Goal: Task Accomplishment & Management: Manage account settings

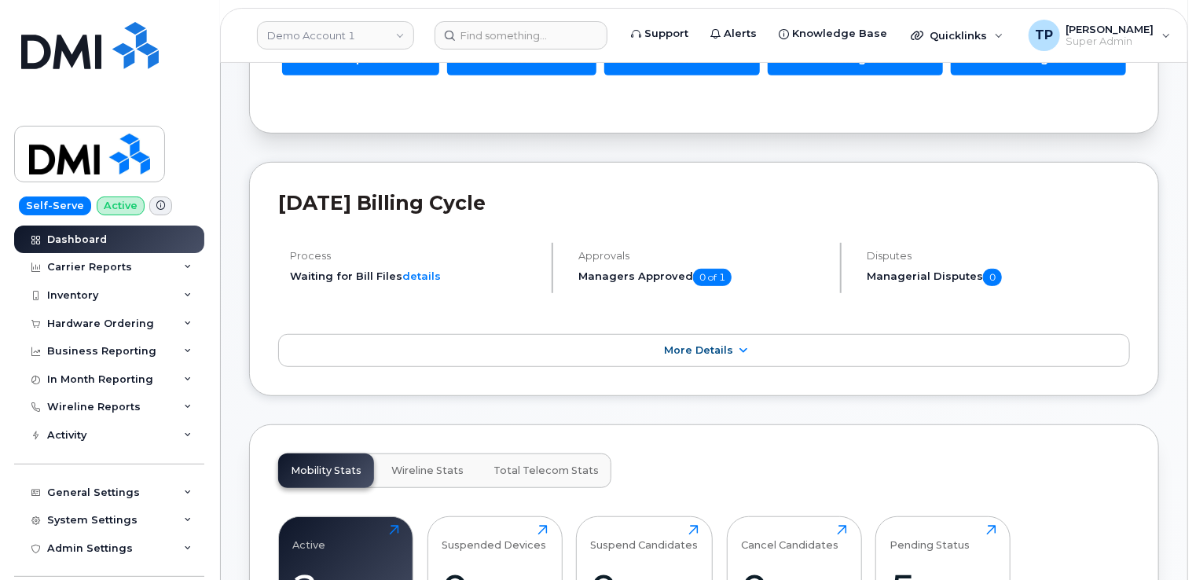
scroll to position [629, 0]
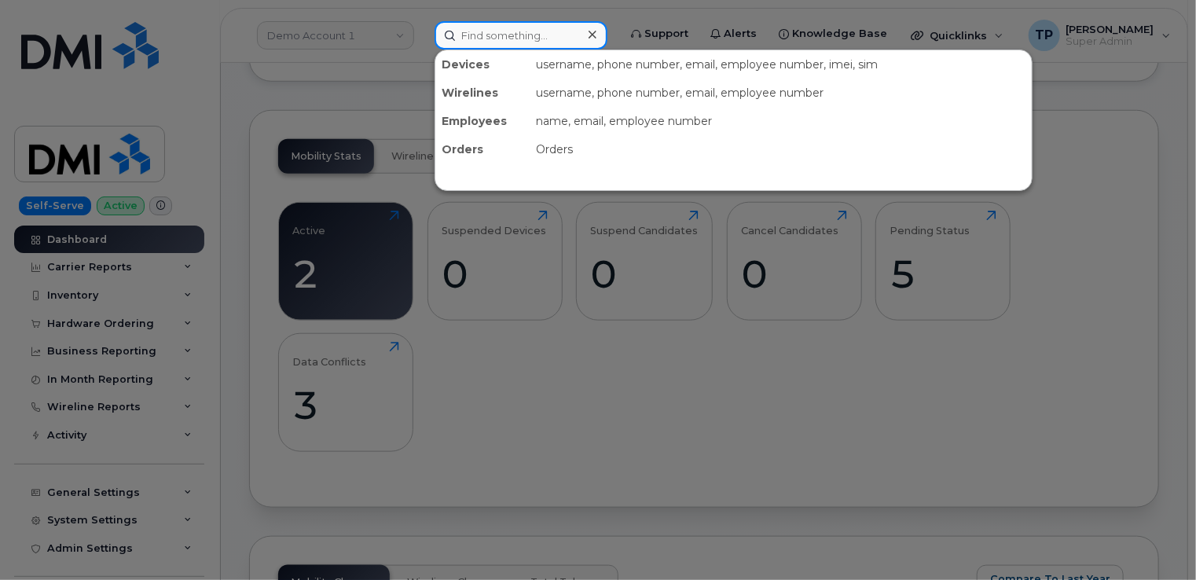
drag, startPoint x: 555, startPoint y: 46, endPoint x: 553, endPoint y: 34, distance: 11.9
click at [555, 44] on input at bounding box center [521, 35] width 173 height 28
paste input "(732) 503-1337"
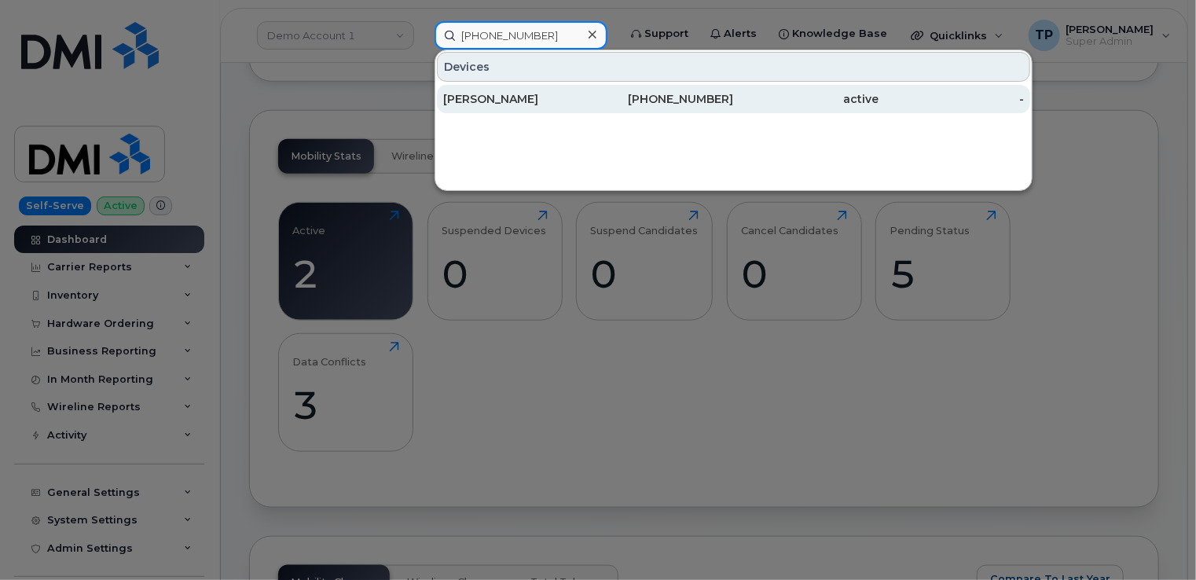
type input "(732) 503-1337"
click at [578, 108] on div "TINA VALLECILLO" at bounding box center [515, 99] width 145 height 28
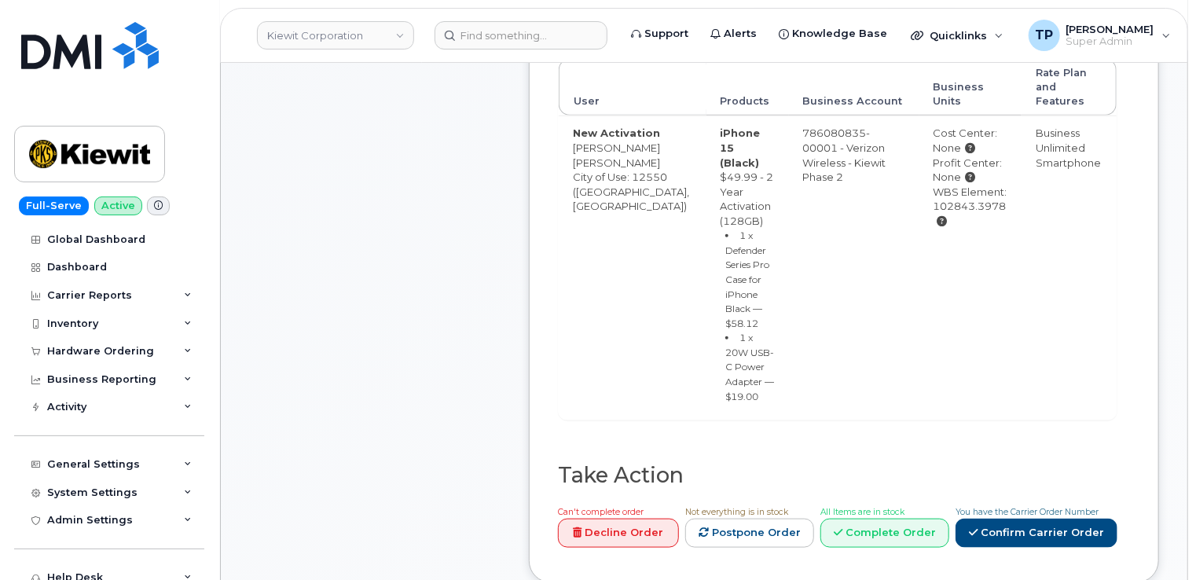
scroll to position [707, 0]
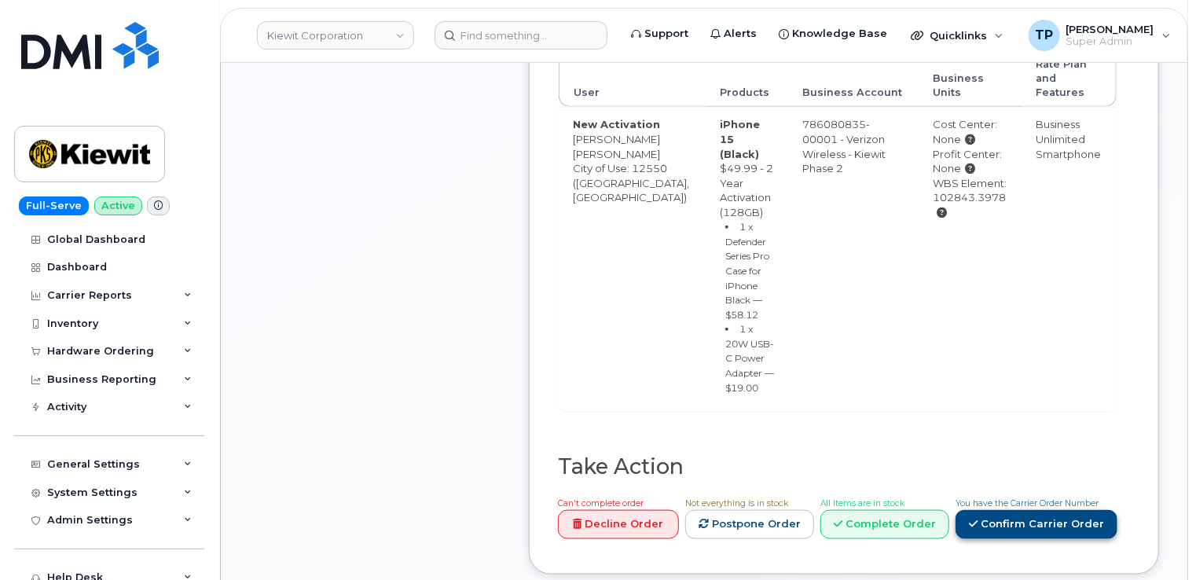
click at [1050, 510] on link "Confirm Carrier Order" at bounding box center [1037, 524] width 162 height 29
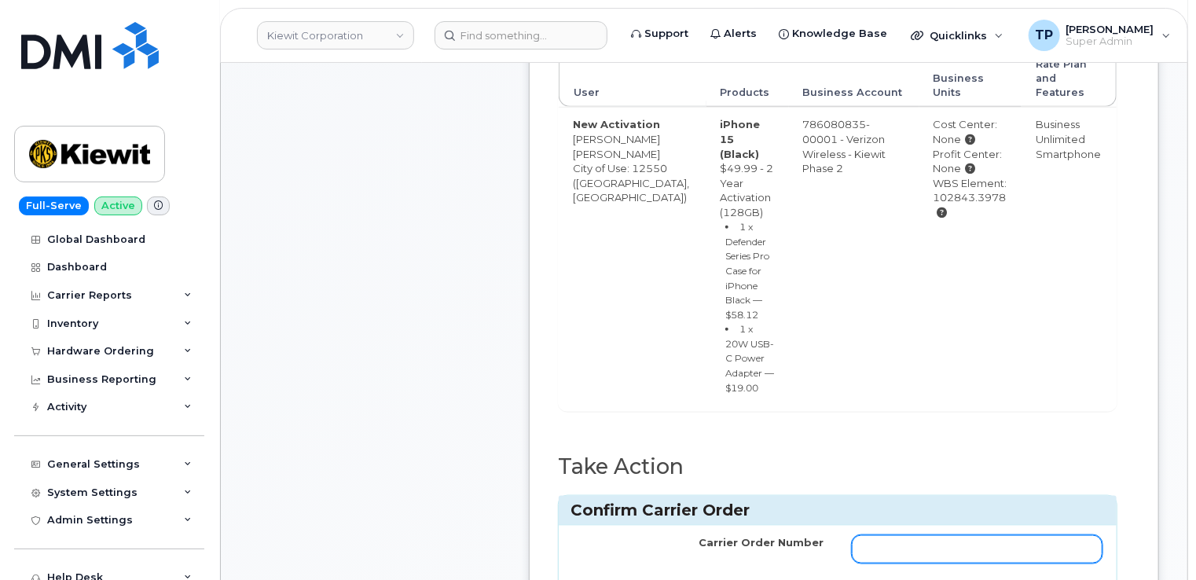
click at [977, 535] on input "Carrier Order Number" at bounding box center [977, 549] width 251 height 28
paste input "MB3000596945345"
type input "MB3000596945345"
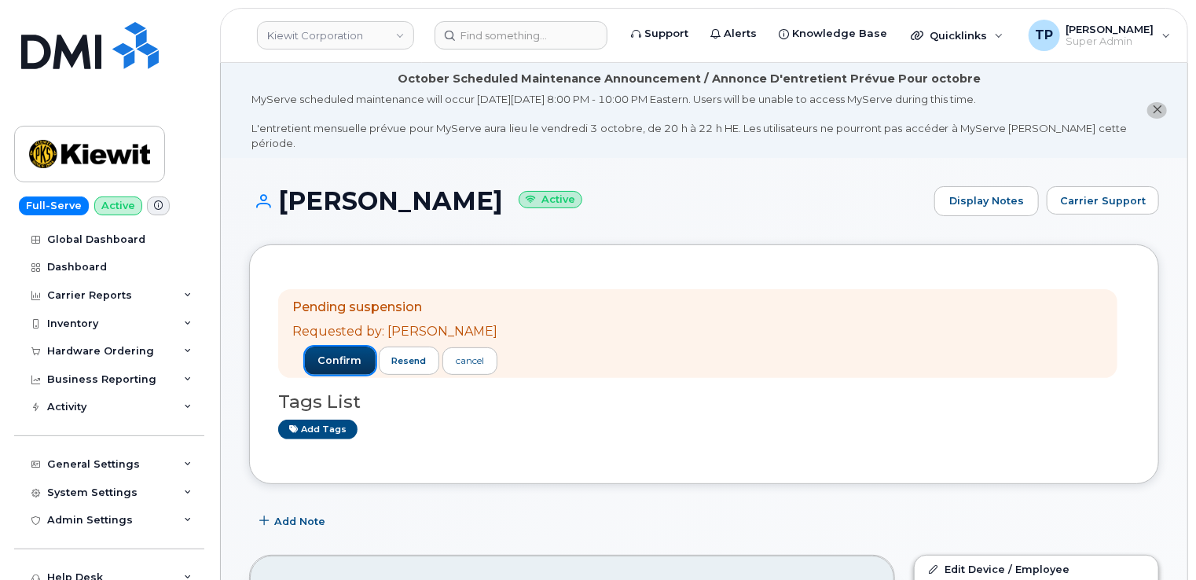
click at [328, 354] on span "confirm" at bounding box center [340, 361] width 44 height 14
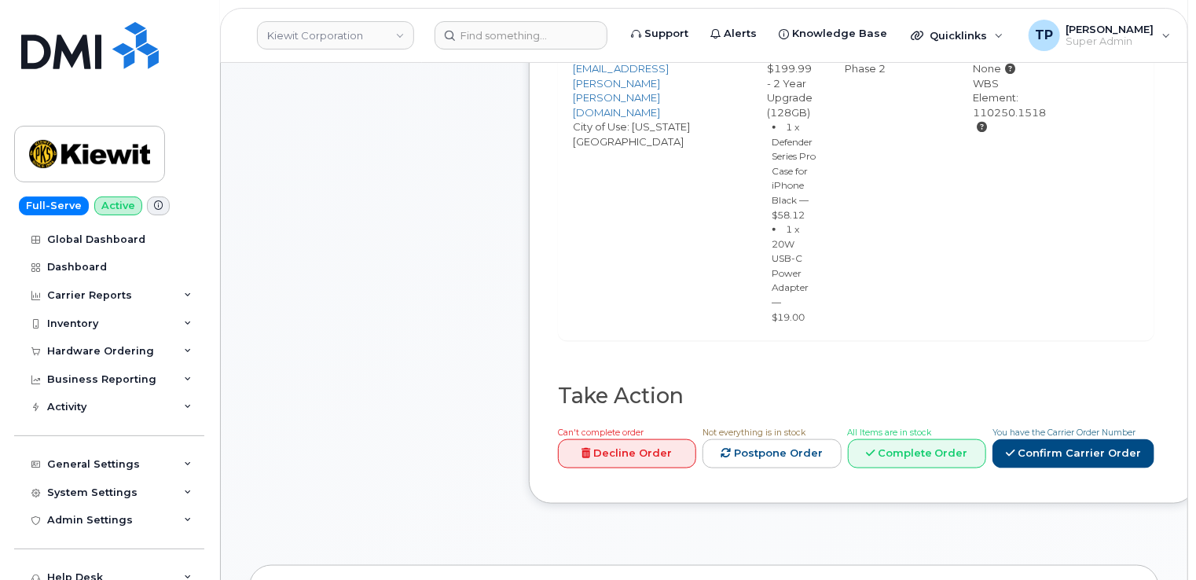
scroll to position [865, 0]
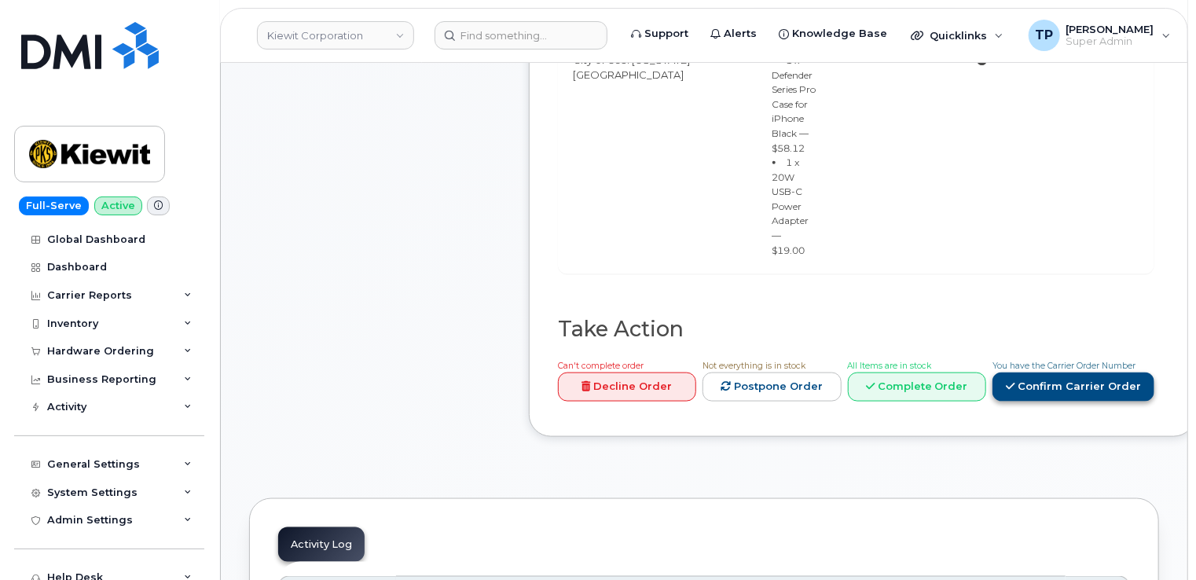
click at [1085, 402] on link "Confirm Carrier Order" at bounding box center [1074, 387] width 162 height 29
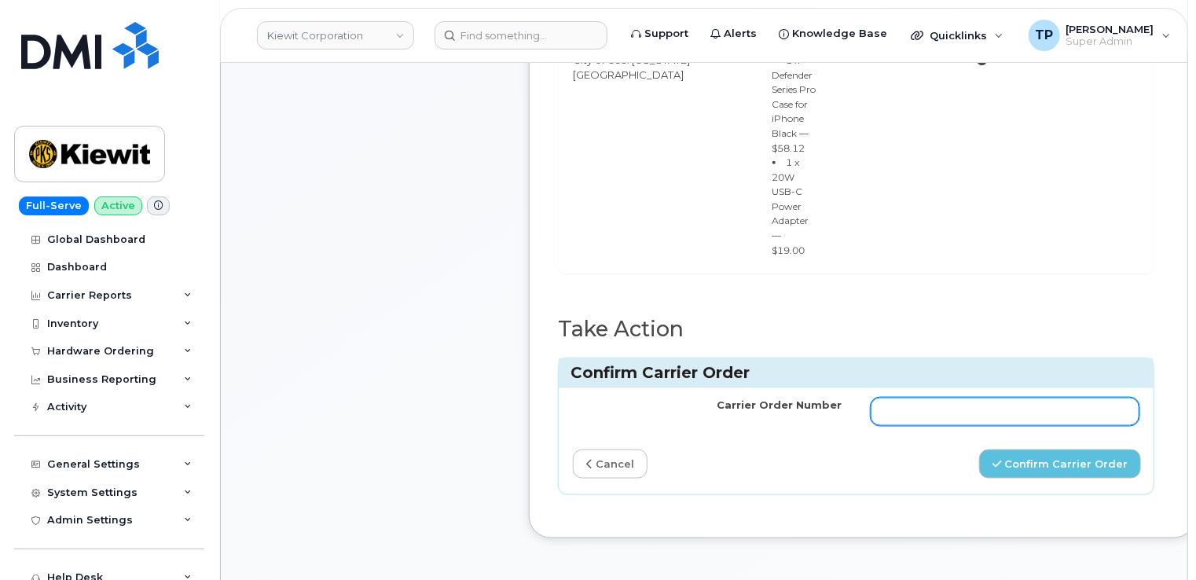
click at [887, 423] on input "Carrier Order Number" at bounding box center [1006, 412] width 270 height 28
click at [891, 422] on input "Carrier Order Number" at bounding box center [1006, 412] width 270 height 28
paste input "MB1000503919032"
type input "MB1000503919032"
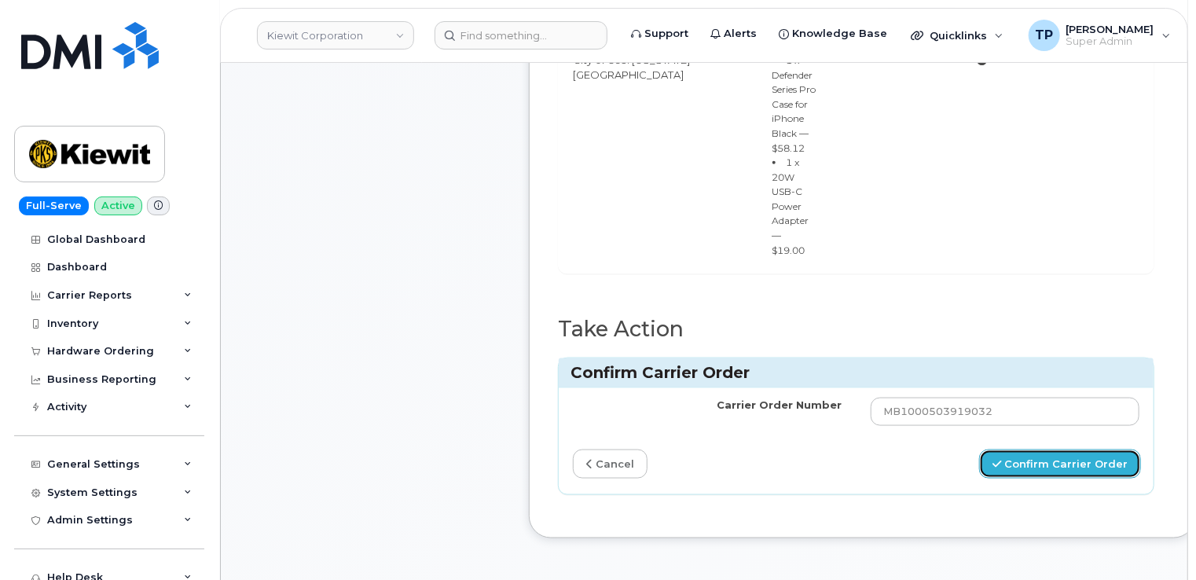
click at [1050, 479] on button "Confirm Carrier Order" at bounding box center [1060, 464] width 162 height 29
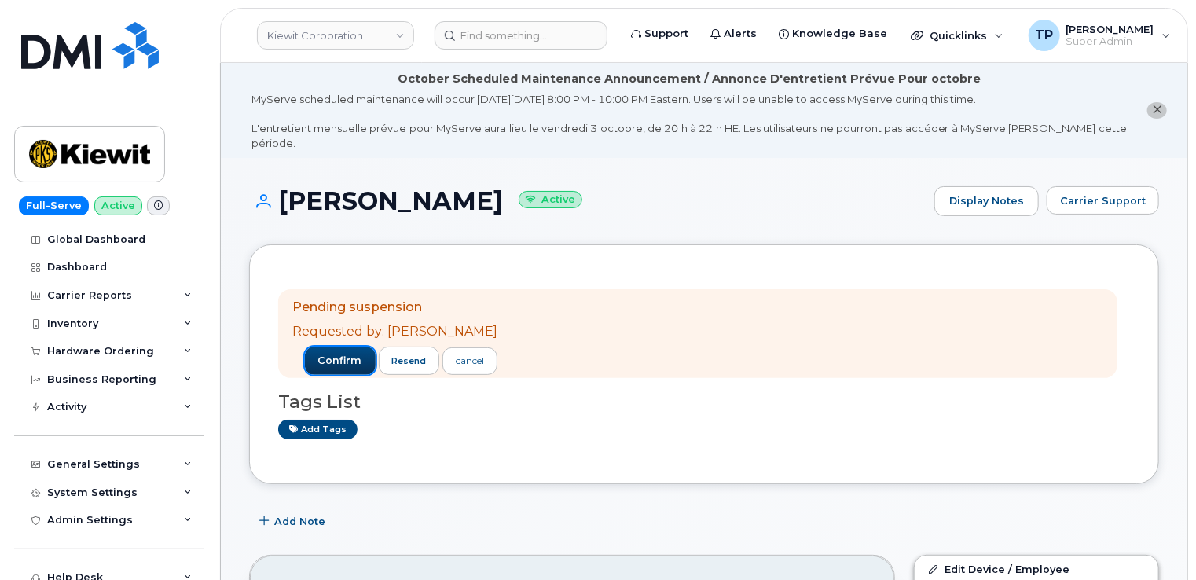
click at [345, 347] on button "confirm" at bounding box center [340, 361] width 71 height 28
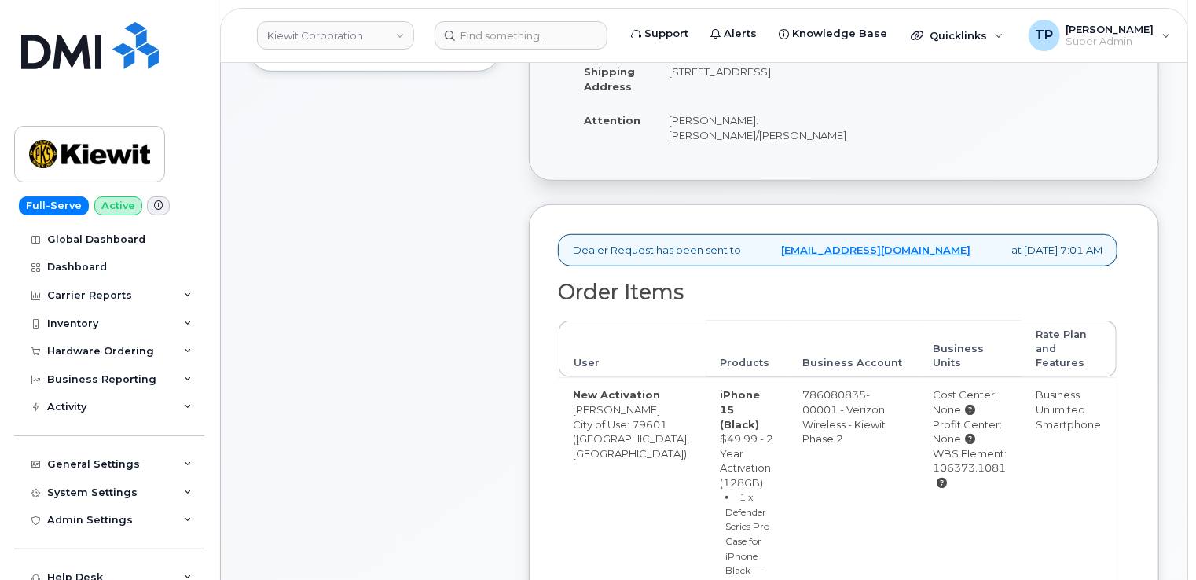
scroll to position [629, 0]
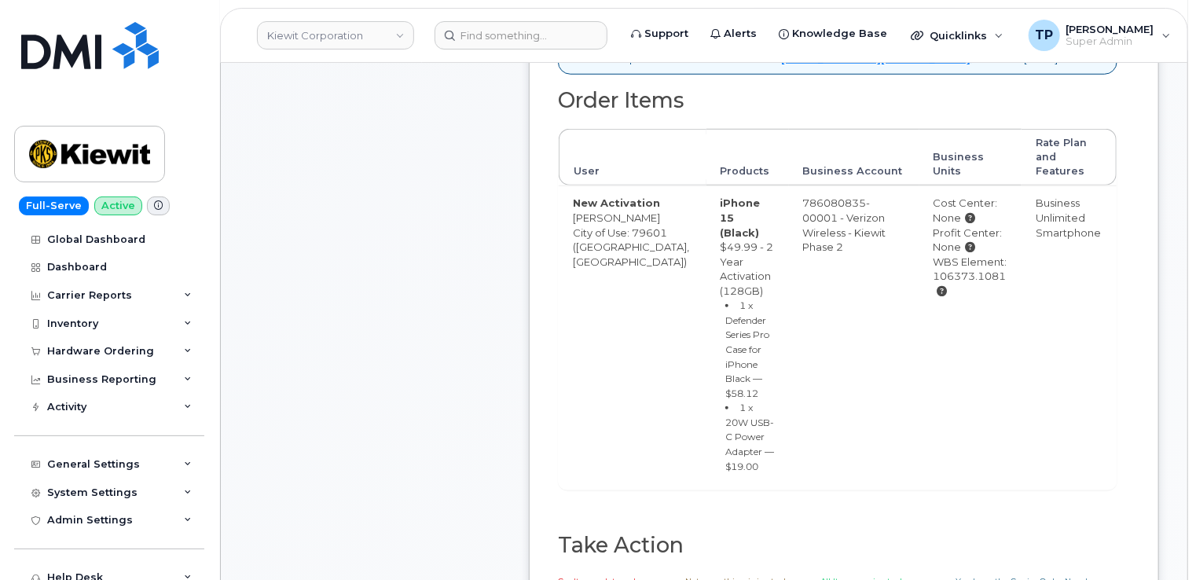
paste input "MB1000503924311"
type input "MB1000503924311"
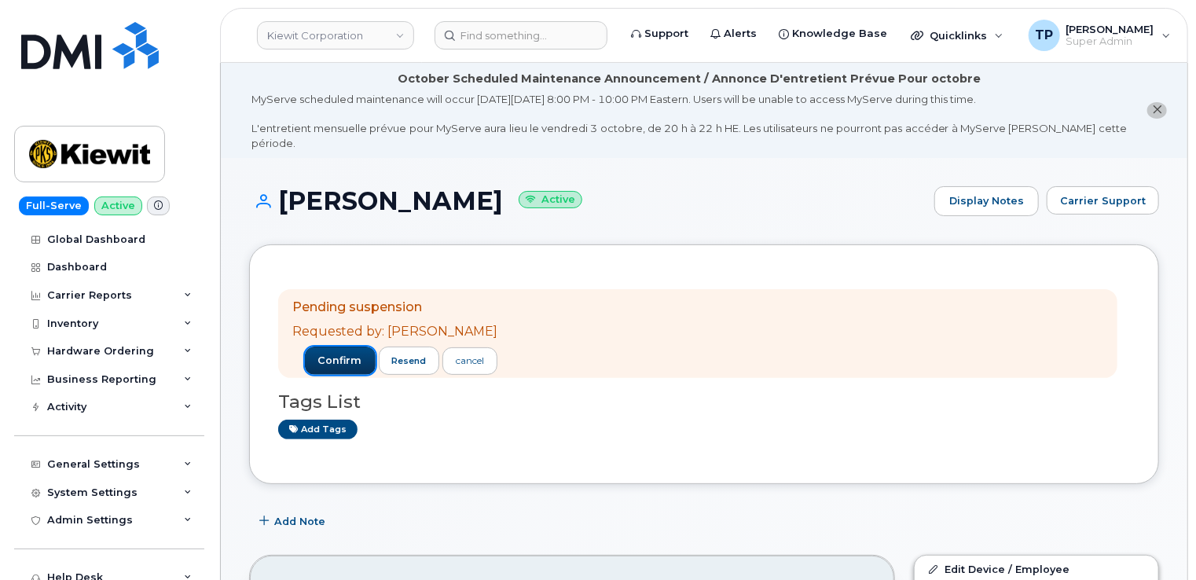
click at [320, 354] on span "confirm" at bounding box center [340, 361] width 44 height 14
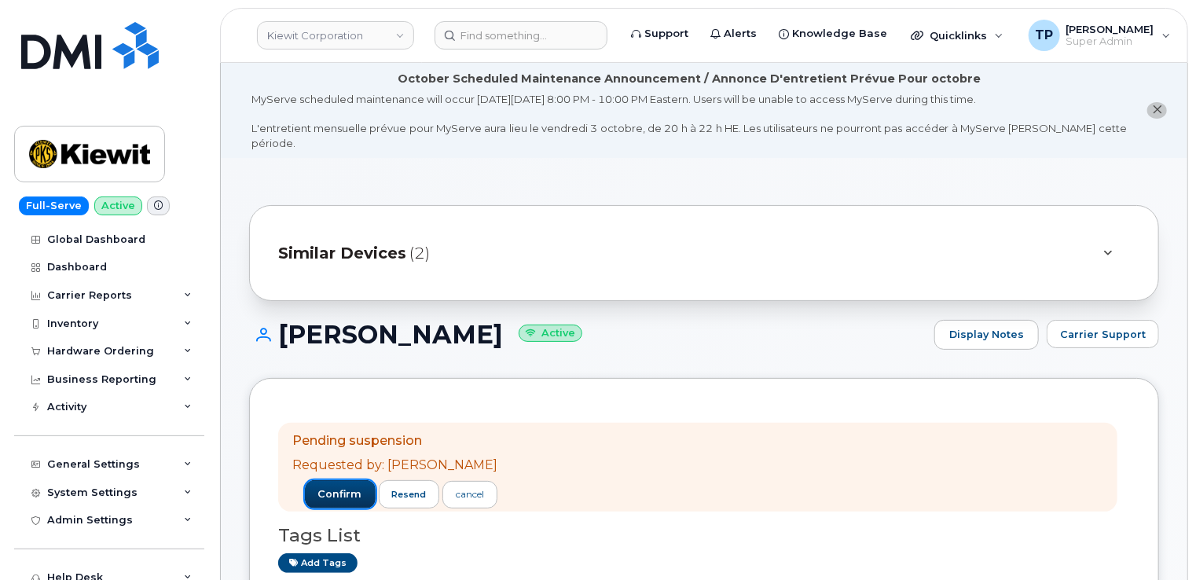
click at [336, 487] on button "confirm" at bounding box center [340, 494] width 71 height 28
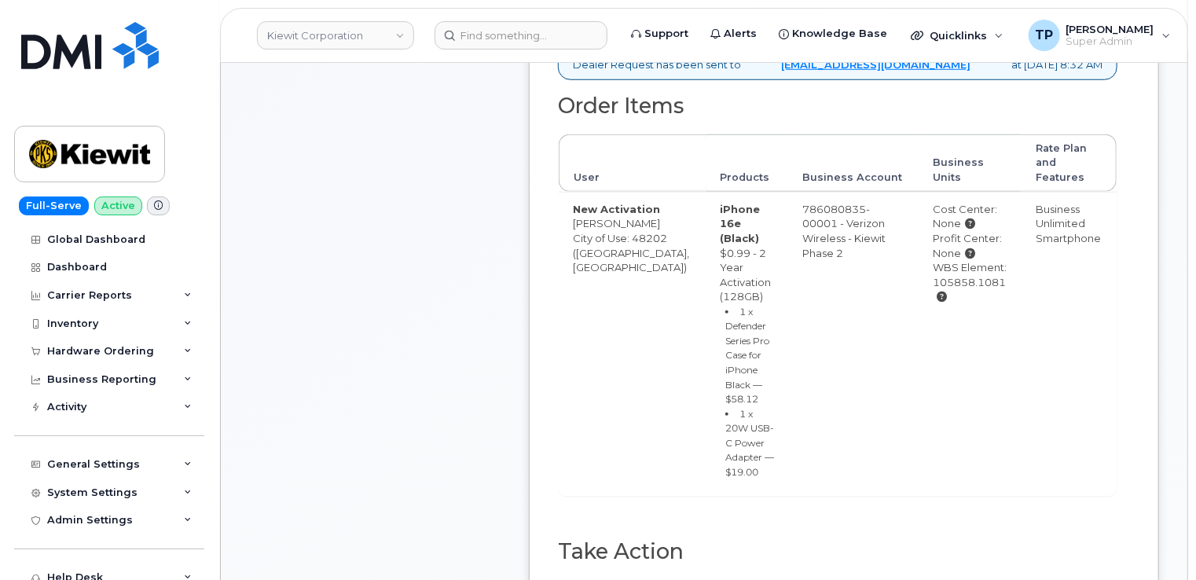
scroll to position [786, 0]
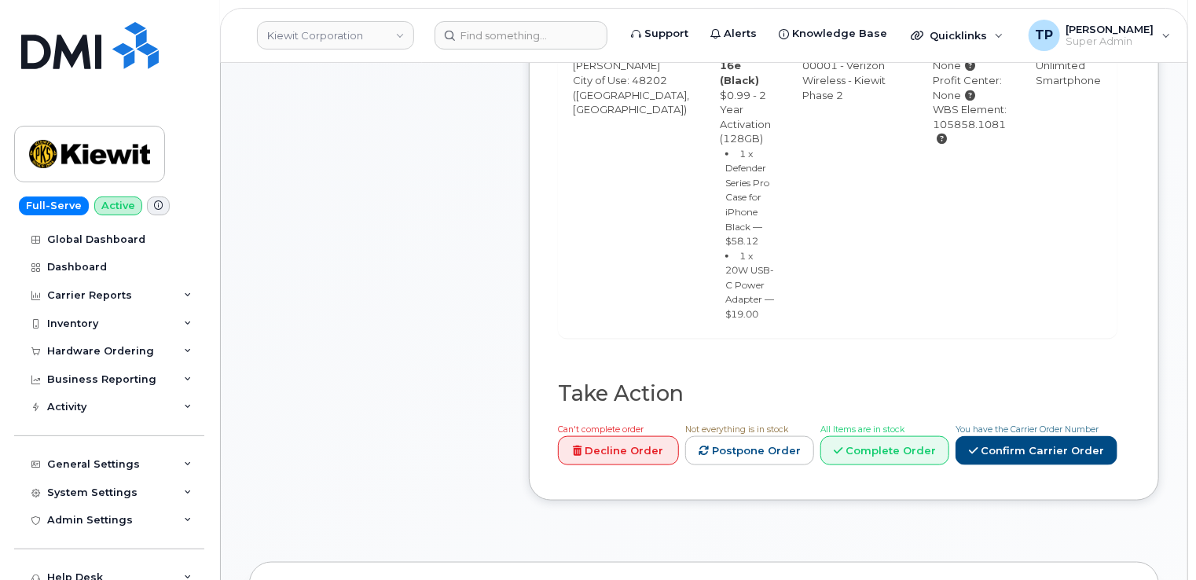
click at [987, 424] on span "You have the Carrier Order Number" at bounding box center [1027, 429] width 143 height 10
click at [997, 436] on link "Confirm Carrier Order" at bounding box center [1037, 450] width 162 height 29
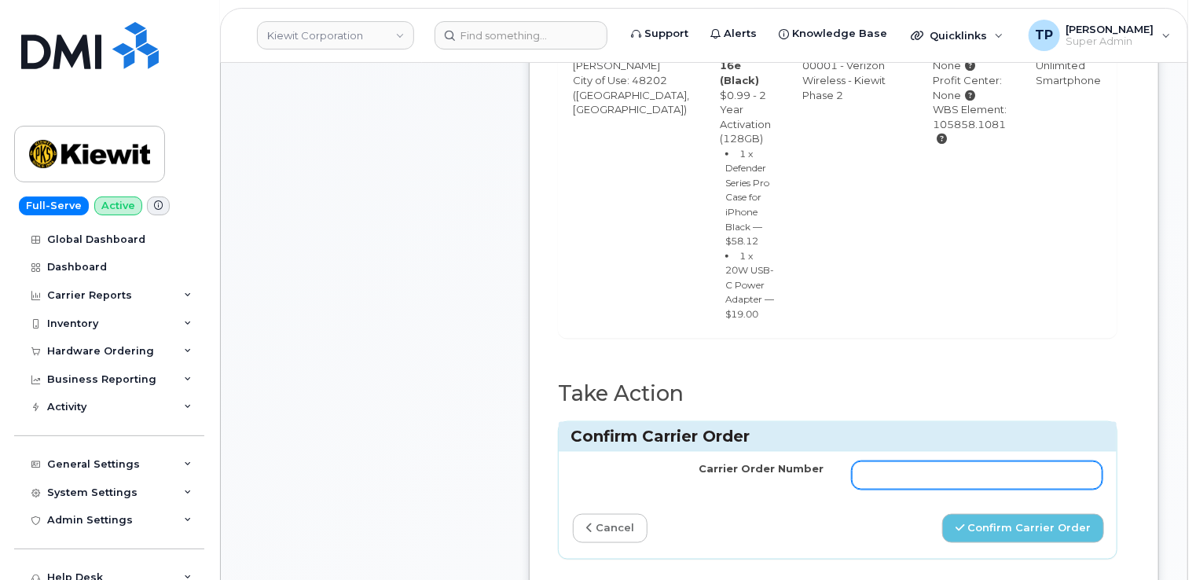
click at [863, 461] on input "Carrier Order Number" at bounding box center [977, 475] width 251 height 28
paste input "MB3000596961411"
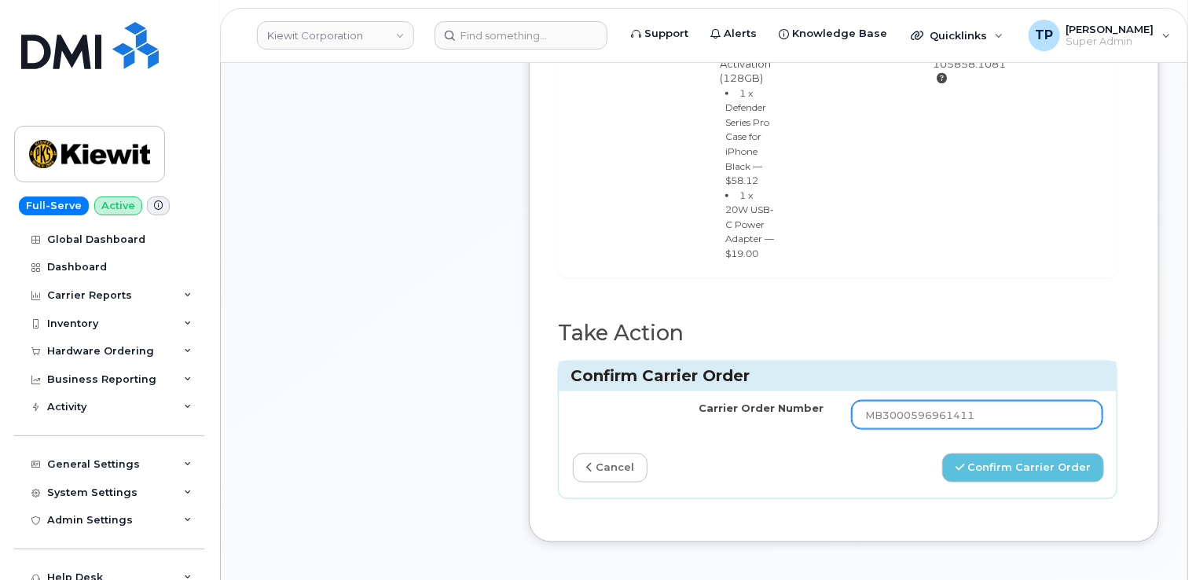
scroll to position [943, 0]
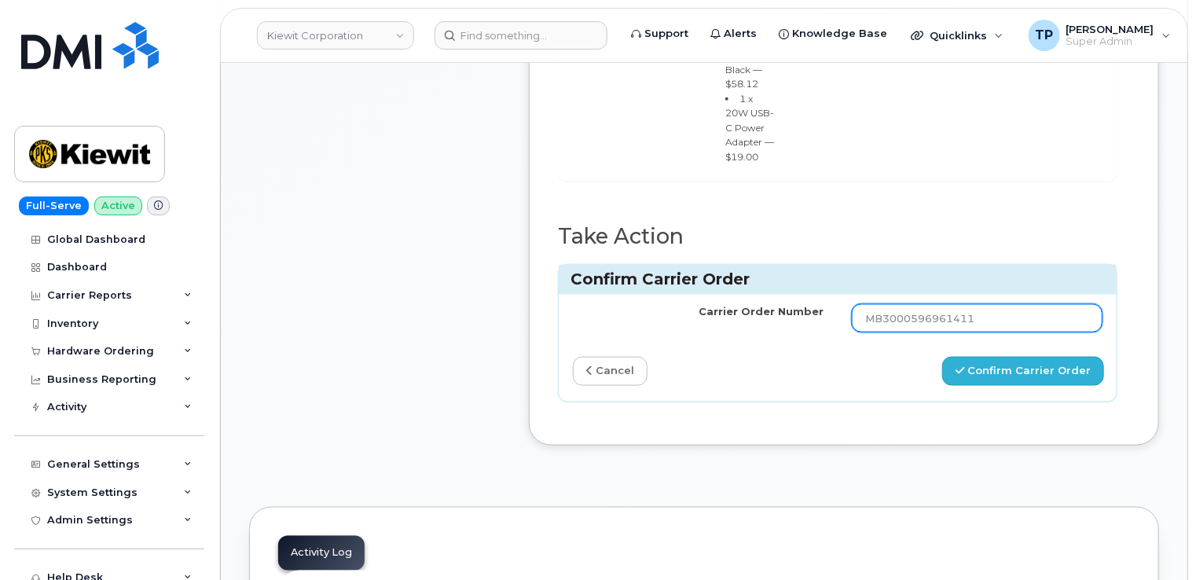
type input "MB3000596961411"
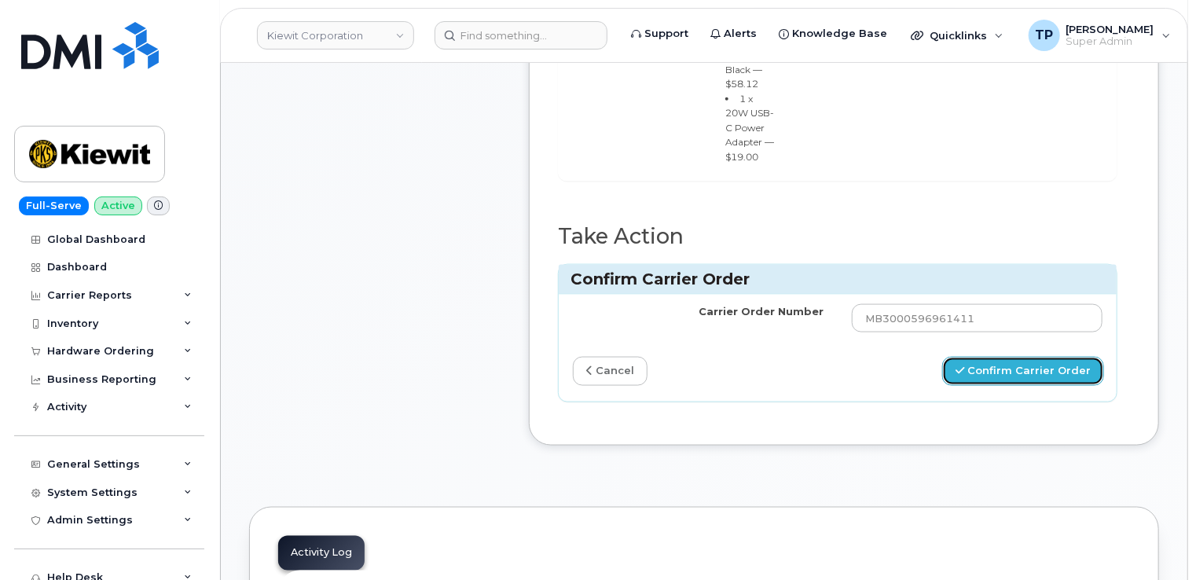
click at [1009, 357] on button "Confirm Carrier Order" at bounding box center [1023, 371] width 162 height 29
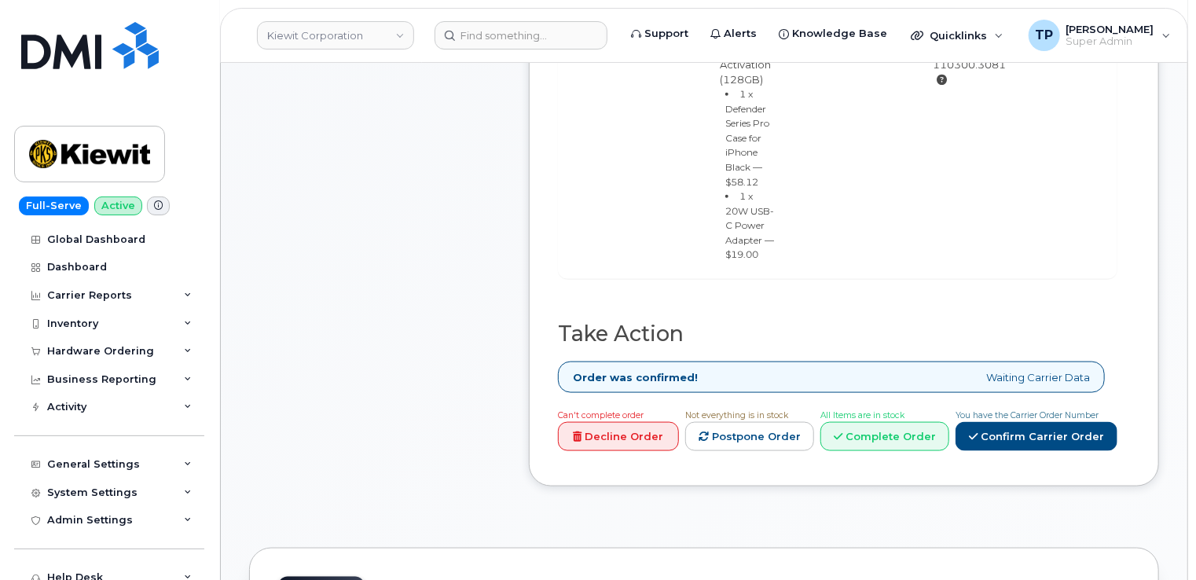
scroll to position [943, 0]
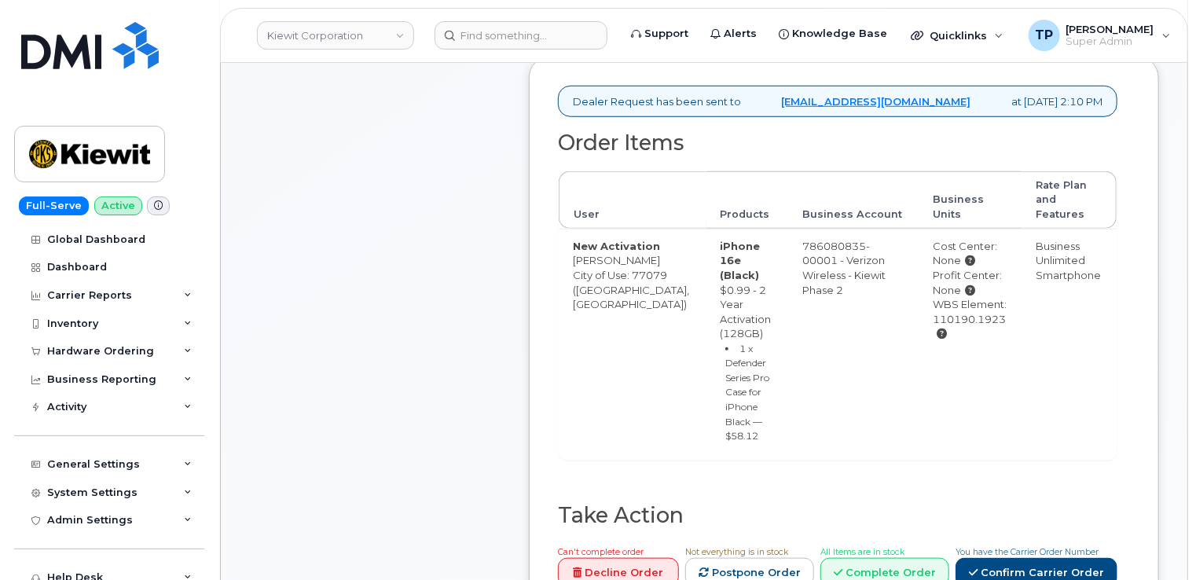
scroll to position [629, 0]
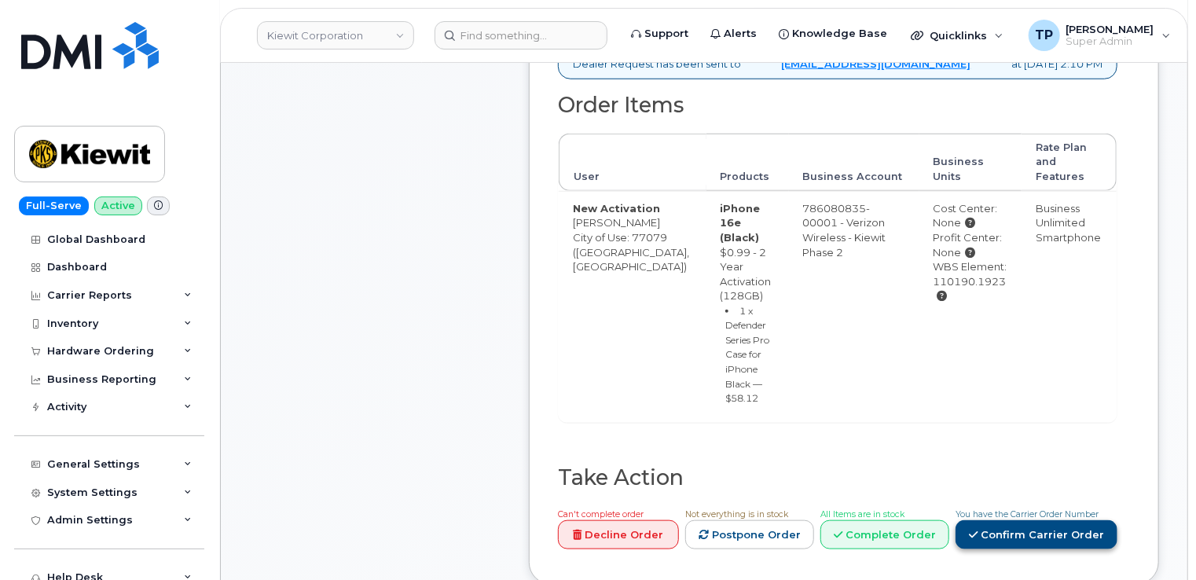
click at [1051, 520] on link "Confirm Carrier Order" at bounding box center [1037, 534] width 162 height 29
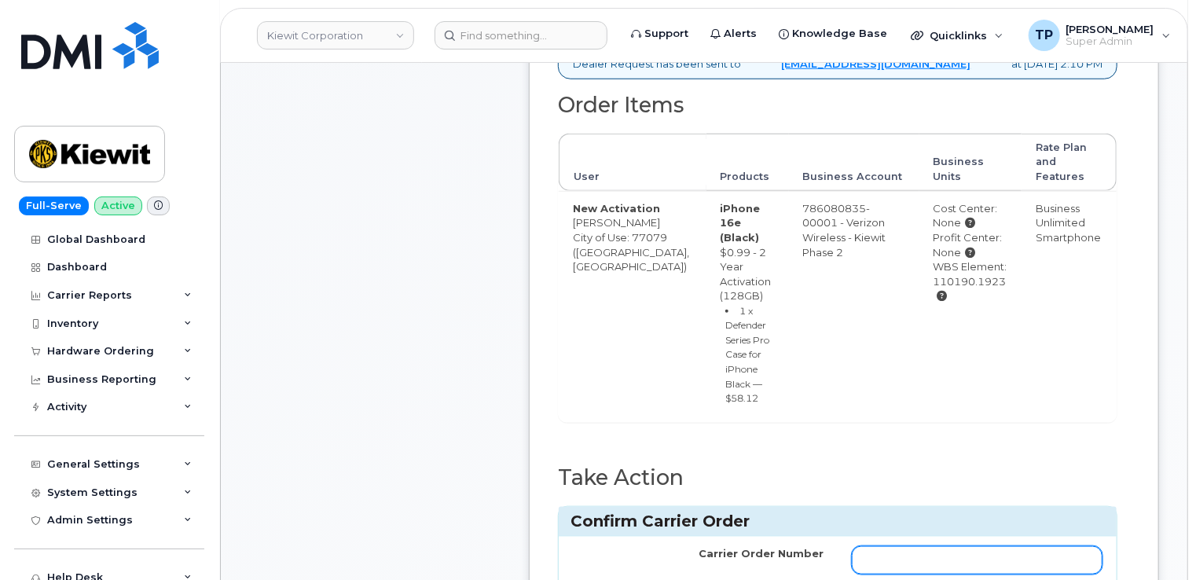
click at [1022, 546] on input "Carrier Order Number" at bounding box center [977, 560] width 251 height 28
paste input "MB3000596784028"
type input "MB3000596784028"
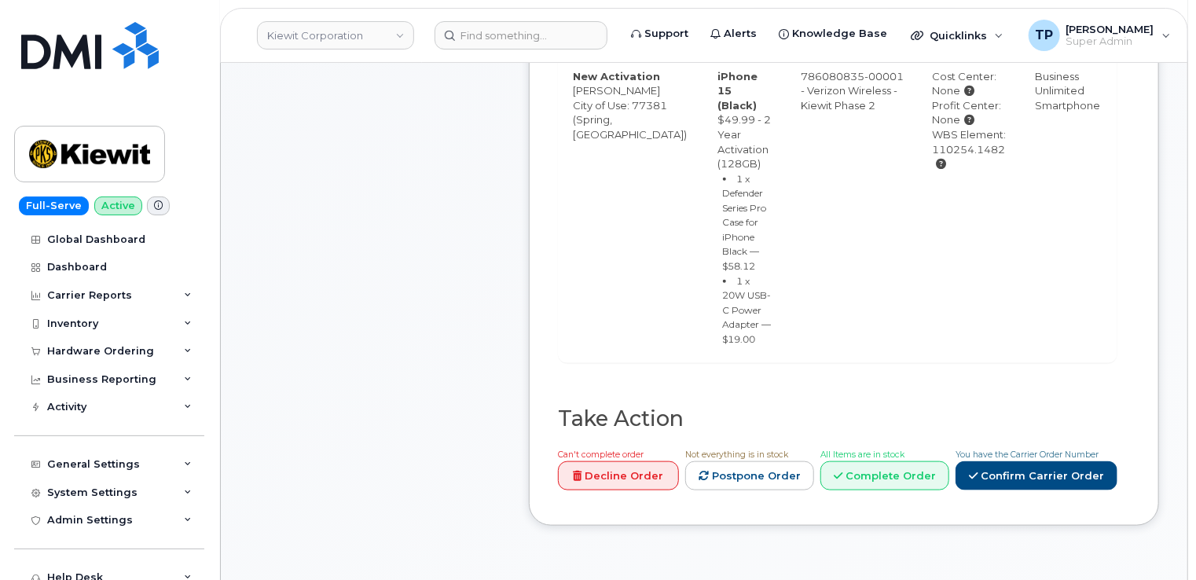
scroll to position [786, 0]
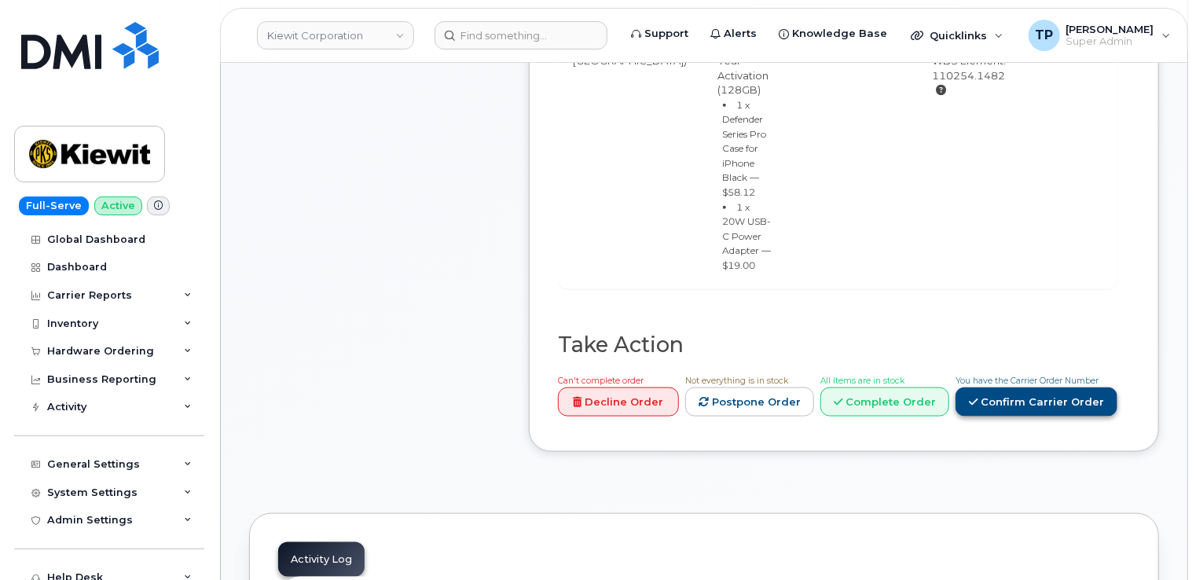
click at [1034, 387] on link "Confirm Carrier Order" at bounding box center [1037, 401] width 162 height 29
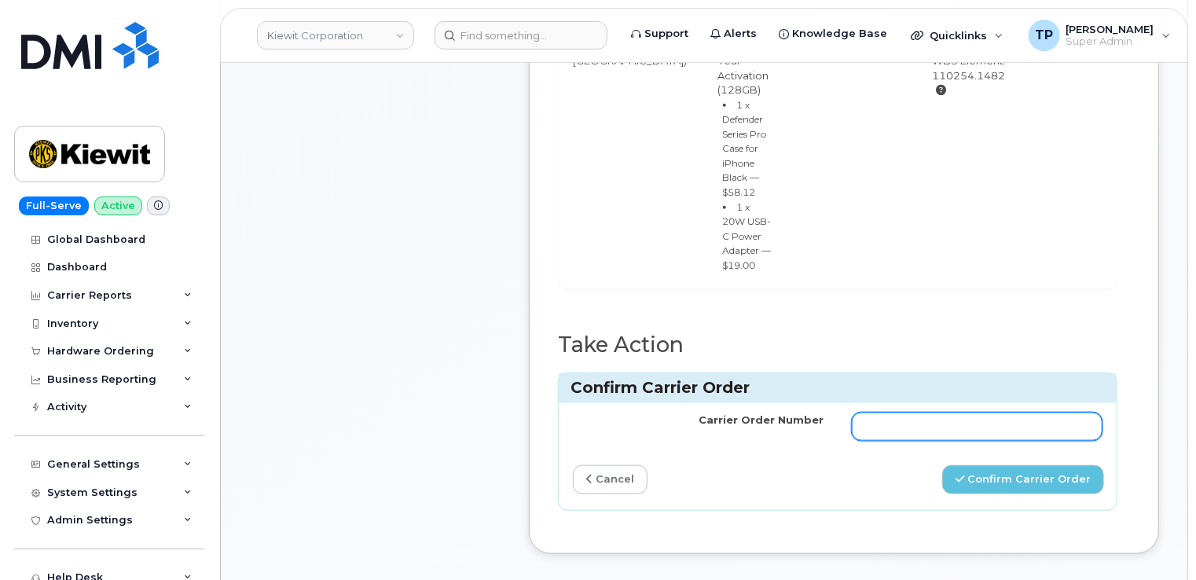
click at [951, 413] on input "Carrier Order Number" at bounding box center [977, 427] width 251 height 28
paste input "https://mandrillapp.com/track/click/31134018/myserve.ca?p=eyJzIjoiZ1ZFNDBHMFBaN…"
paste input "MB3000596784028"
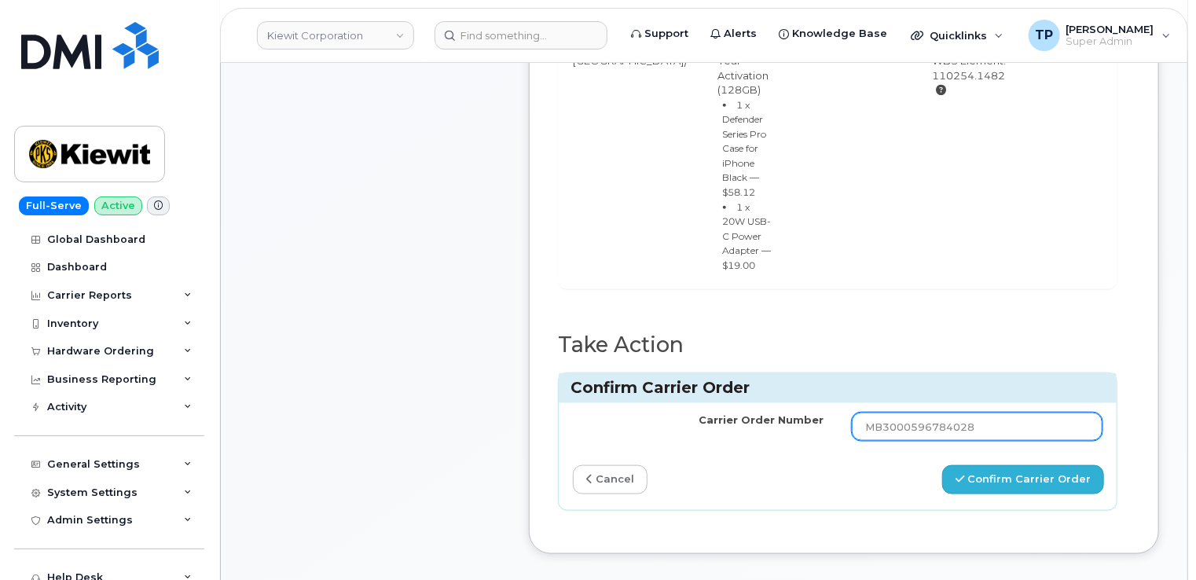
type input "MB3000596784028"
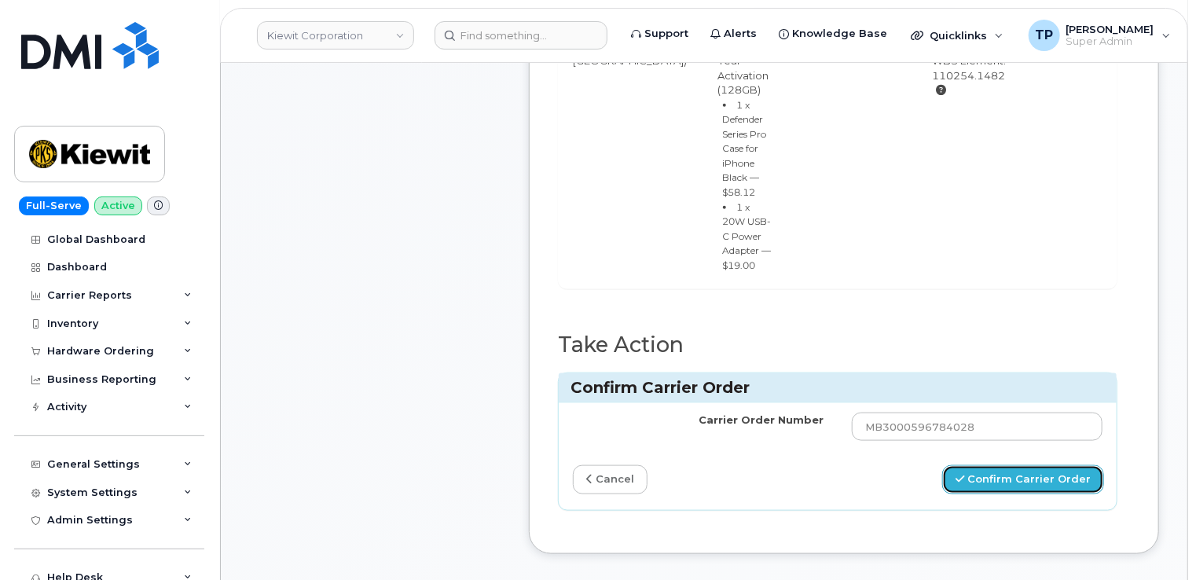
click at [1010, 465] on button "Confirm Carrier Order" at bounding box center [1023, 479] width 162 height 29
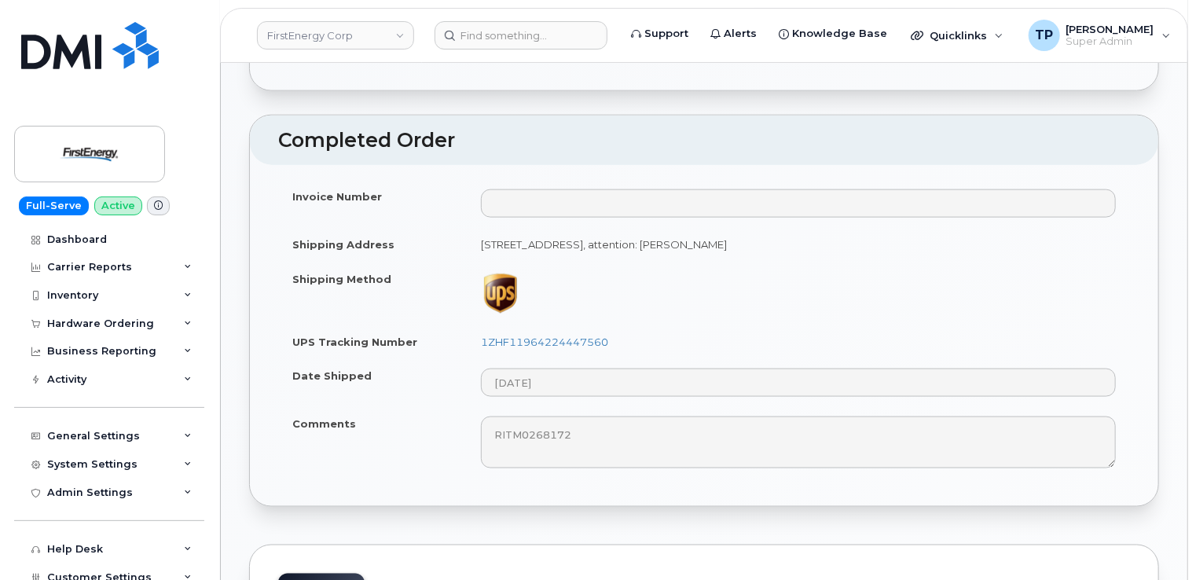
scroll to position [943, 0]
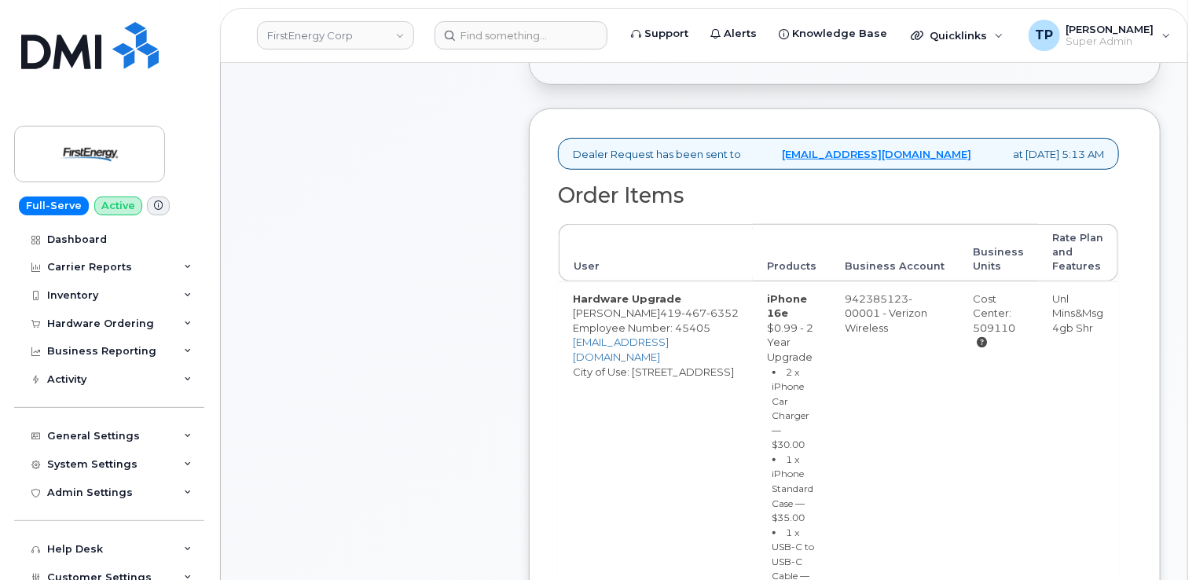
scroll to position [629, 0]
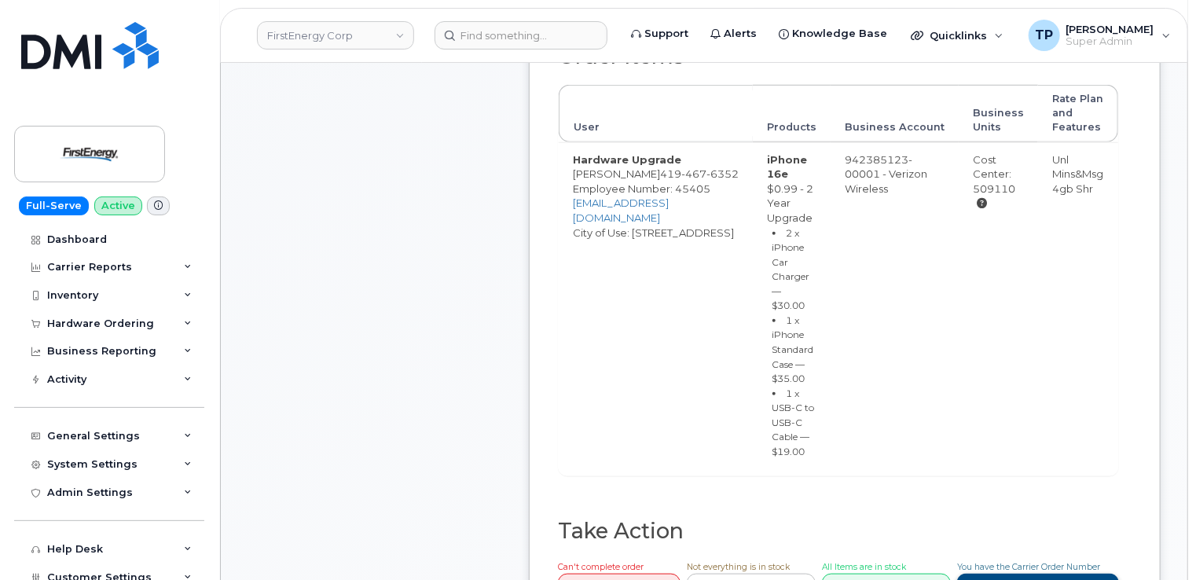
click at [1042, 574] on link "Confirm Carrier Order" at bounding box center [1038, 588] width 162 height 29
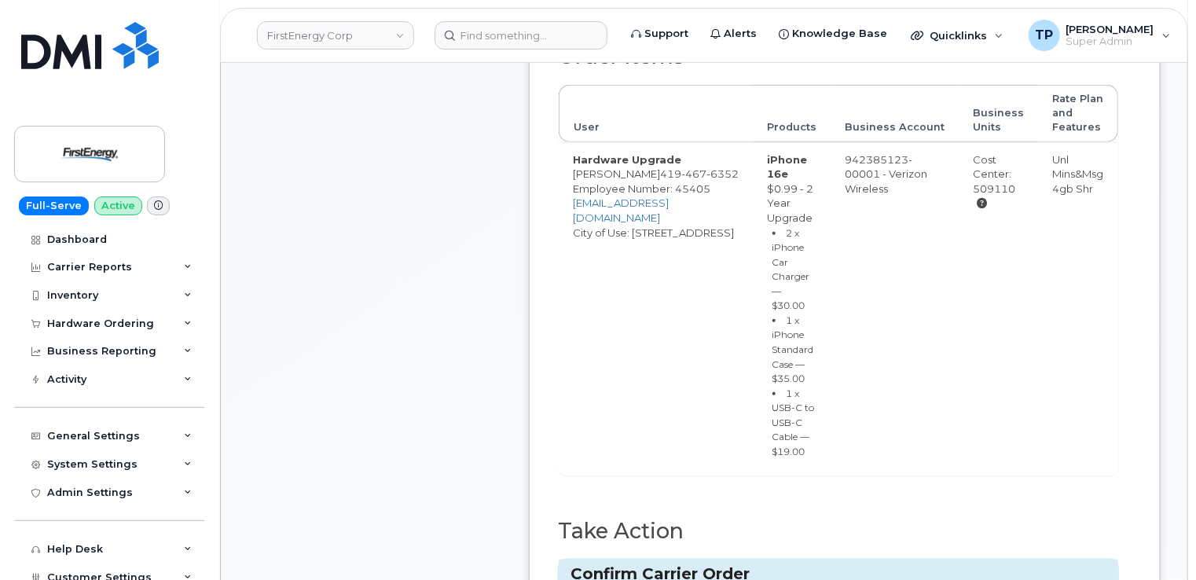
paste input "MB1000503894690"
type input "MB1000503894690"
click at [870, 386] on td "942385123-00001 - Verizon Wireless" at bounding box center [895, 308] width 128 height 333
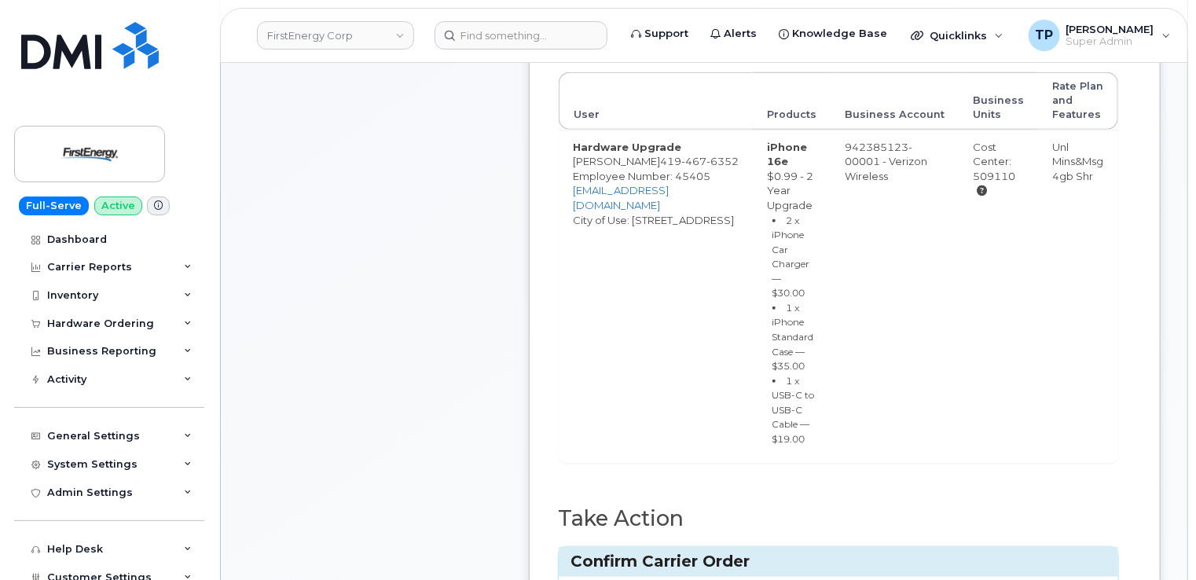
scroll to position [865, 0]
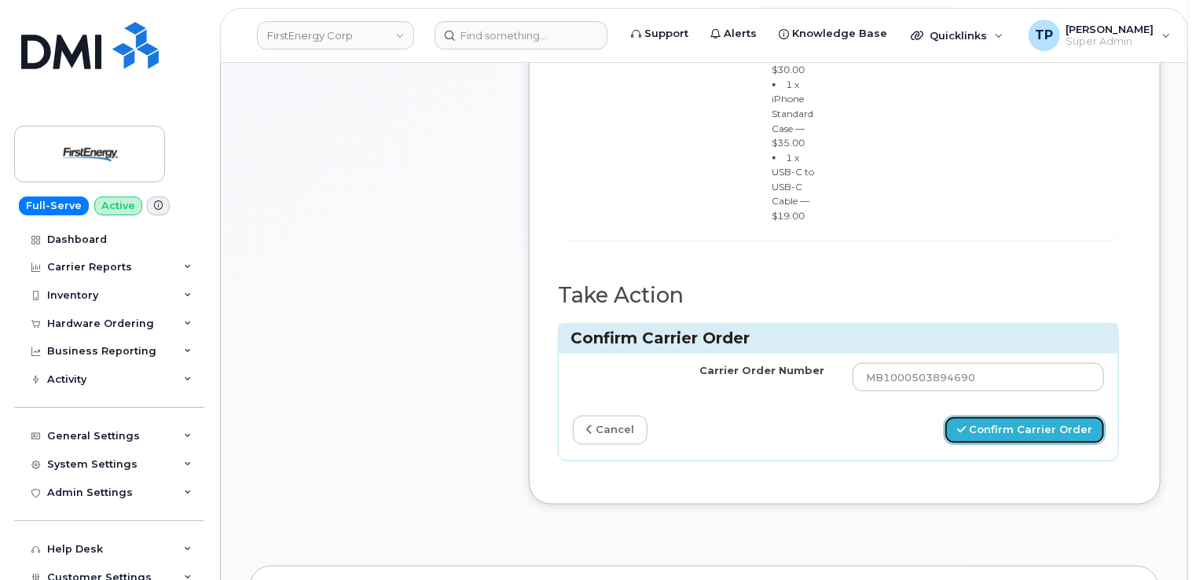
click at [1027, 416] on button "Confirm Carrier Order" at bounding box center [1025, 430] width 162 height 29
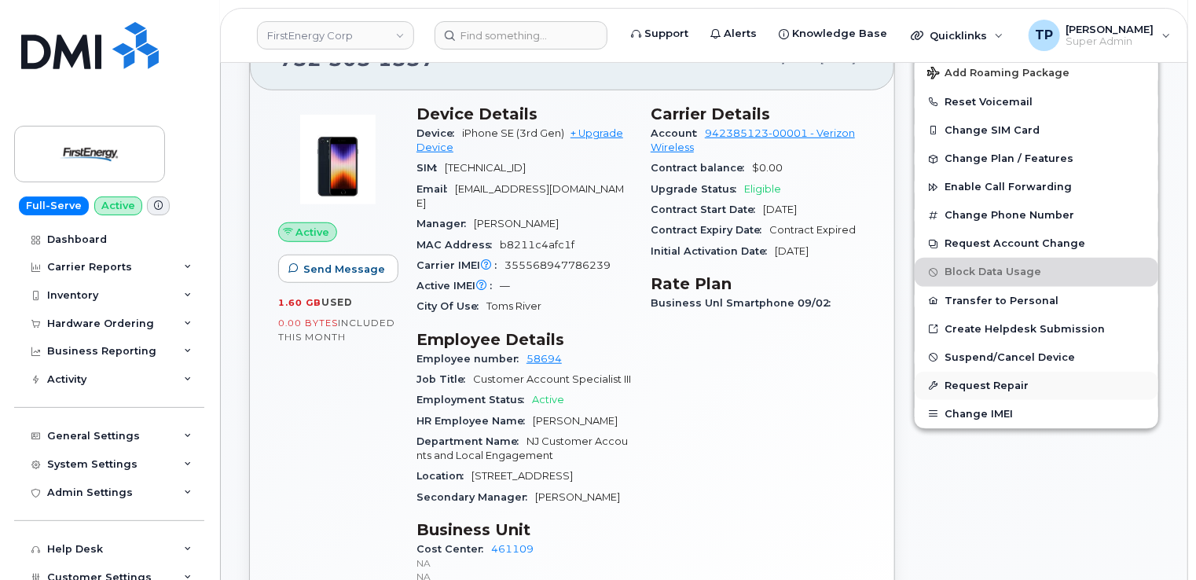
scroll to position [472, 0]
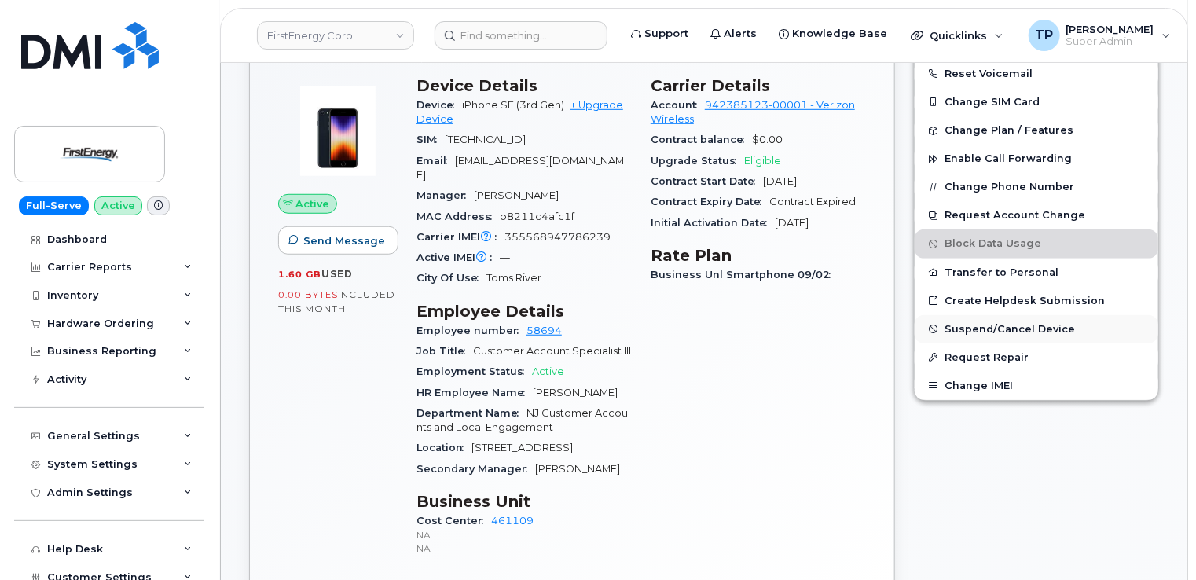
click at [1018, 323] on span "Suspend/Cancel Device" at bounding box center [1010, 329] width 130 height 12
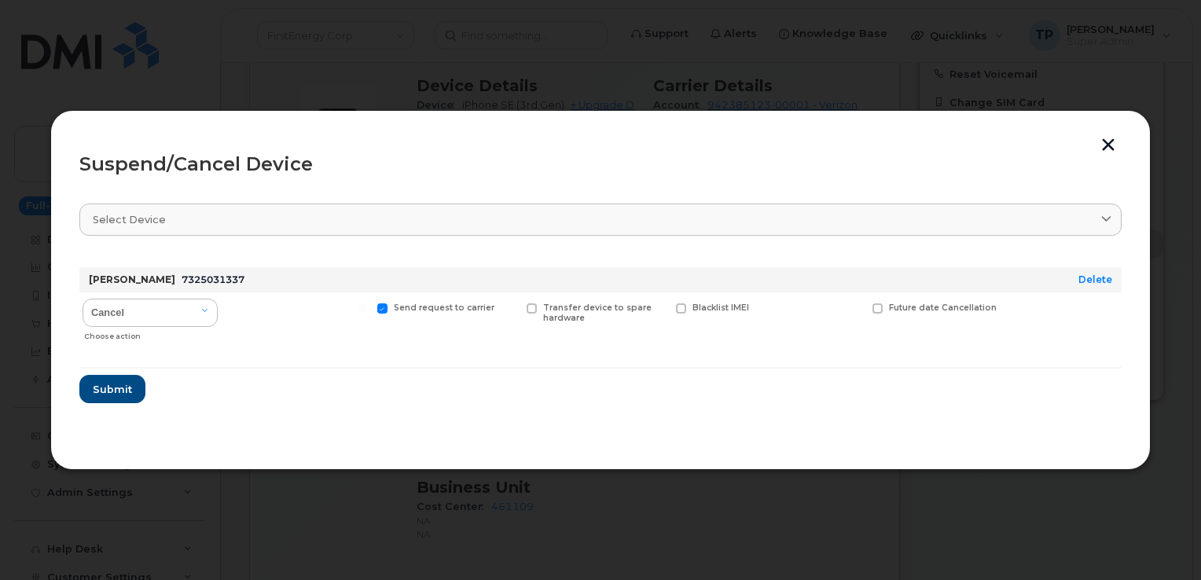
click at [417, 310] on span "Send request to carrier" at bounding box center [444, 308] width 101 height 10
click at [366, 310] on input "Send request to carrier" at bounding box center [362, 307] width 8 height 8
checkbox input "false"
click at [99, 391] on span "Submit" at bounding box center [111, 389] width 39 height 15
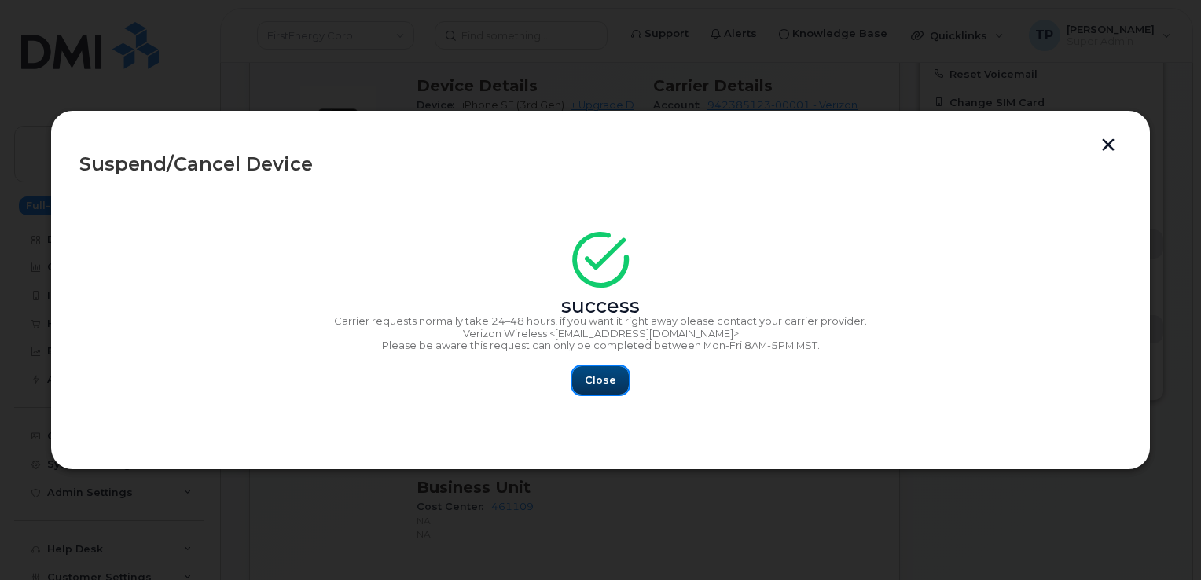
click at [602, 383] on span "Close" at bounding box center [600, 380] width 31 height 15
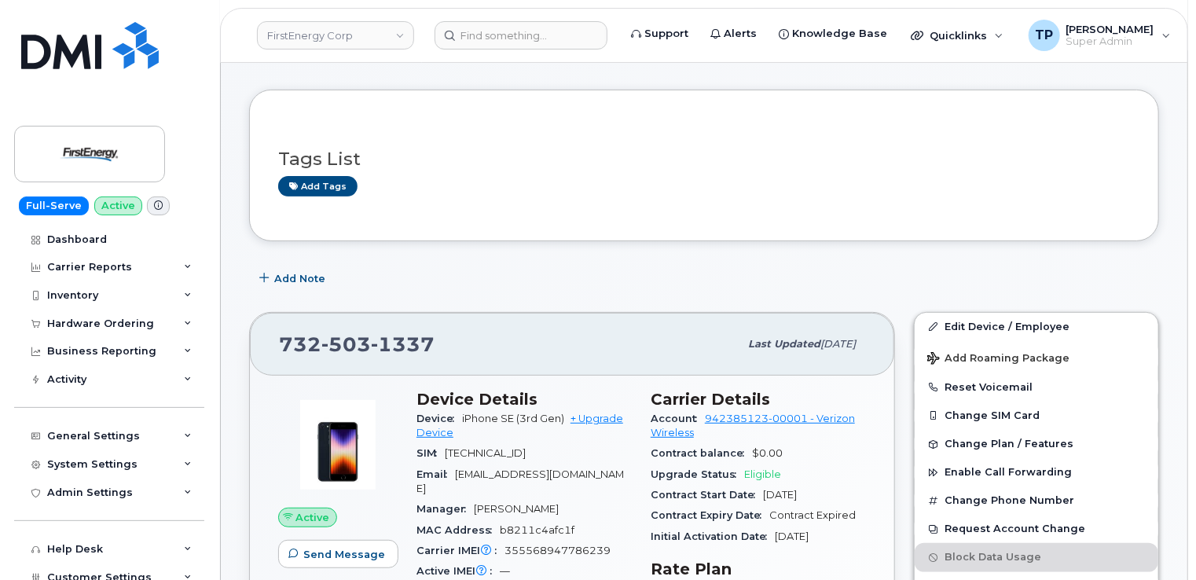
scroll to position [0, 0]
